Goal: Find specific page/section: Find specific page/section

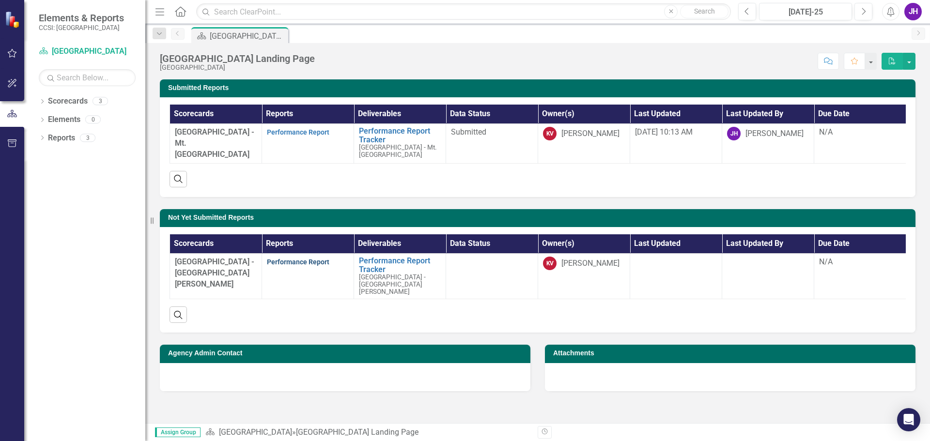
click at [318, 266] on link "Performance Report" at bounding box center [298, 262] width 63 height 8
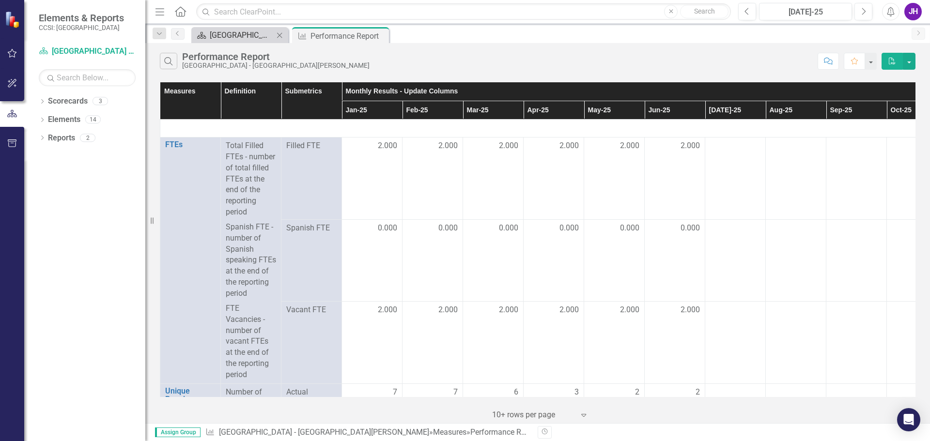
click at [235, 35] on div "[GEOGRAPHIC_DATA] Landing Page" at bounding box center [242, 35] width 64 height 12
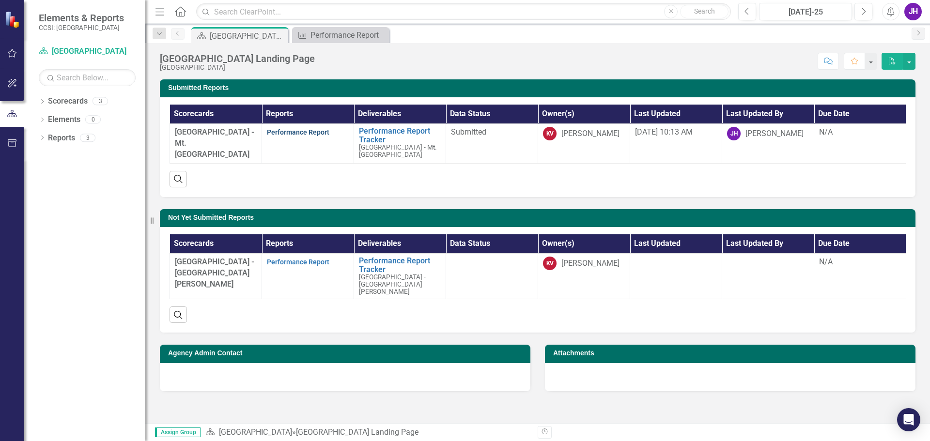
click at [303, 132] on link "Performance Report" at bounding box center [298, 132] width 63 height 8
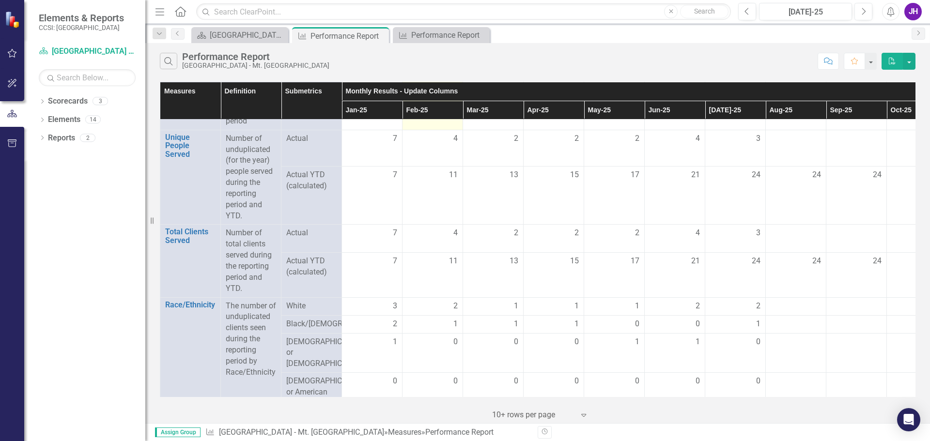
scroll to position [145, 0]
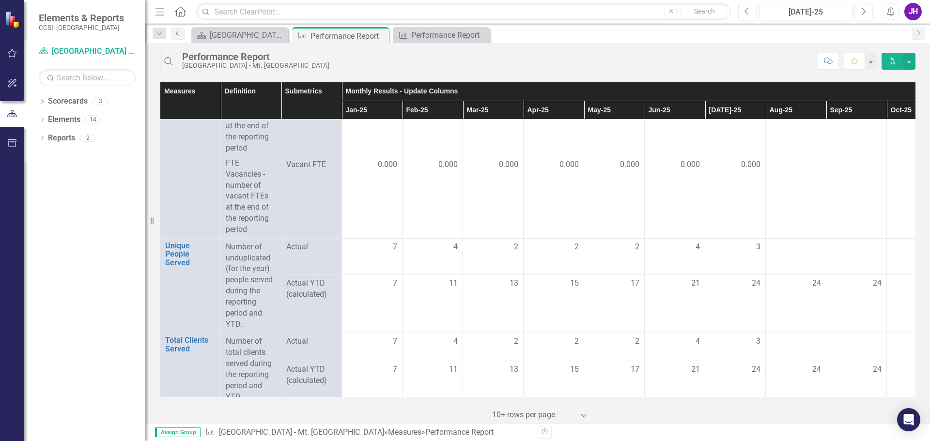
click at [174, 33] on icon "Previous" at bounding box center [178, 34] width 8 height 6
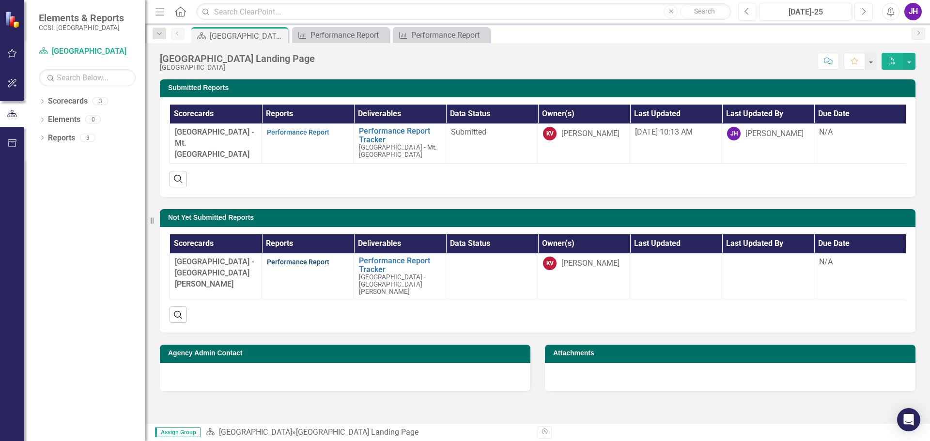
click at [315, 266] on link "Performance Report" at bounding box center [298, 262] width 63 height 8
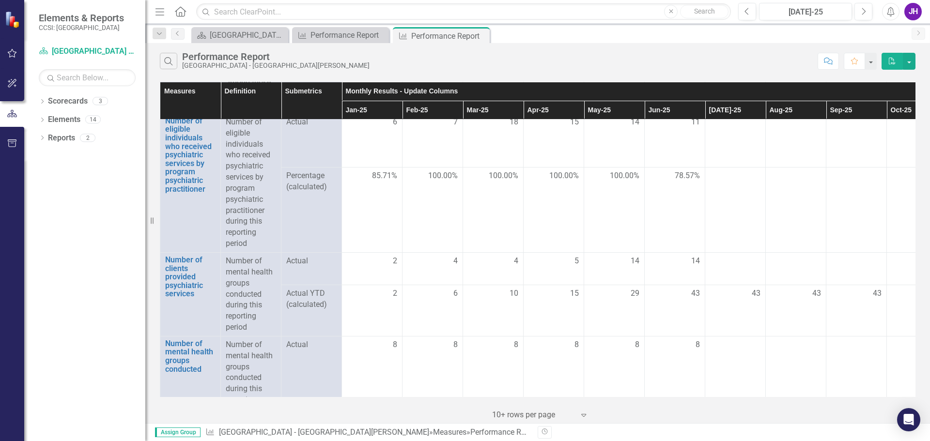
scroll to position [1579, 0]
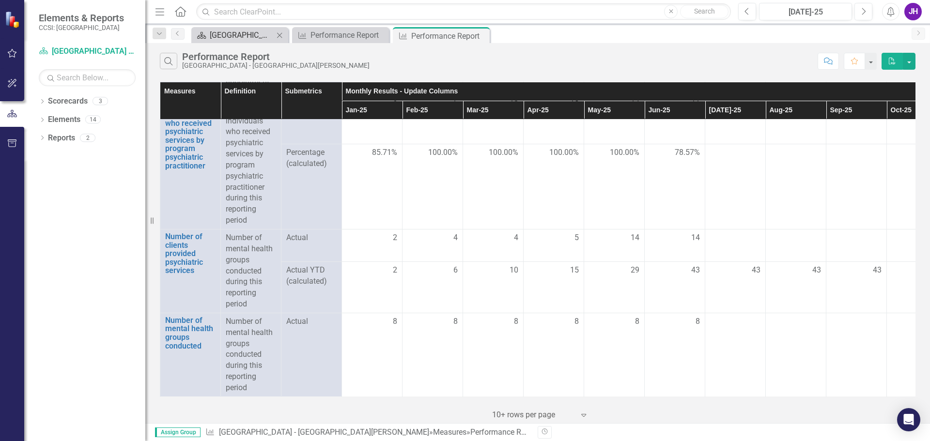
click at [258, 35] on div "[GEOGRAPHIC_DATA] Landing Page" at bounding box center [242, 35] width 64 height 12
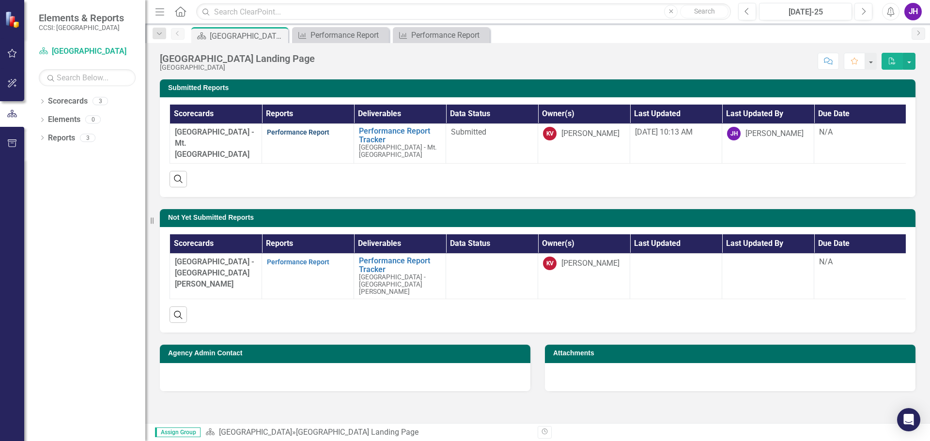
click at [291, 133] on link "Performance Report" at bounding box center [298, 132] width 63 height 8
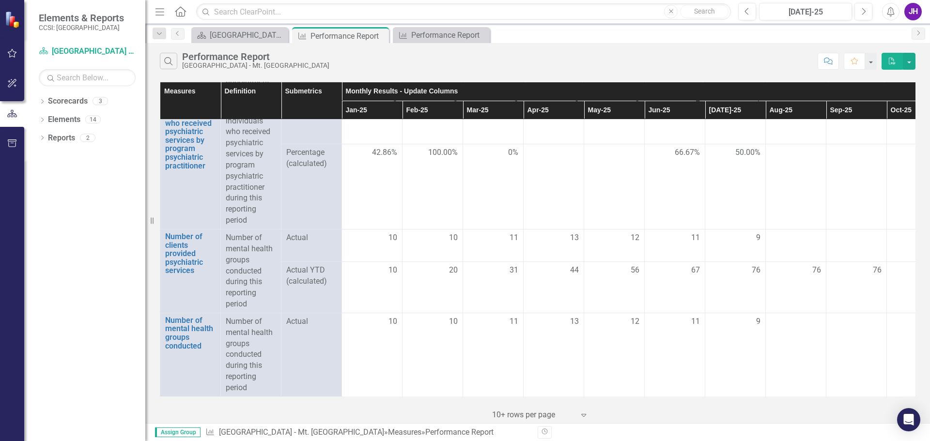
scroll to position [1579, 0]
